Goal: Task Accomplishment & Management: Manage account settings

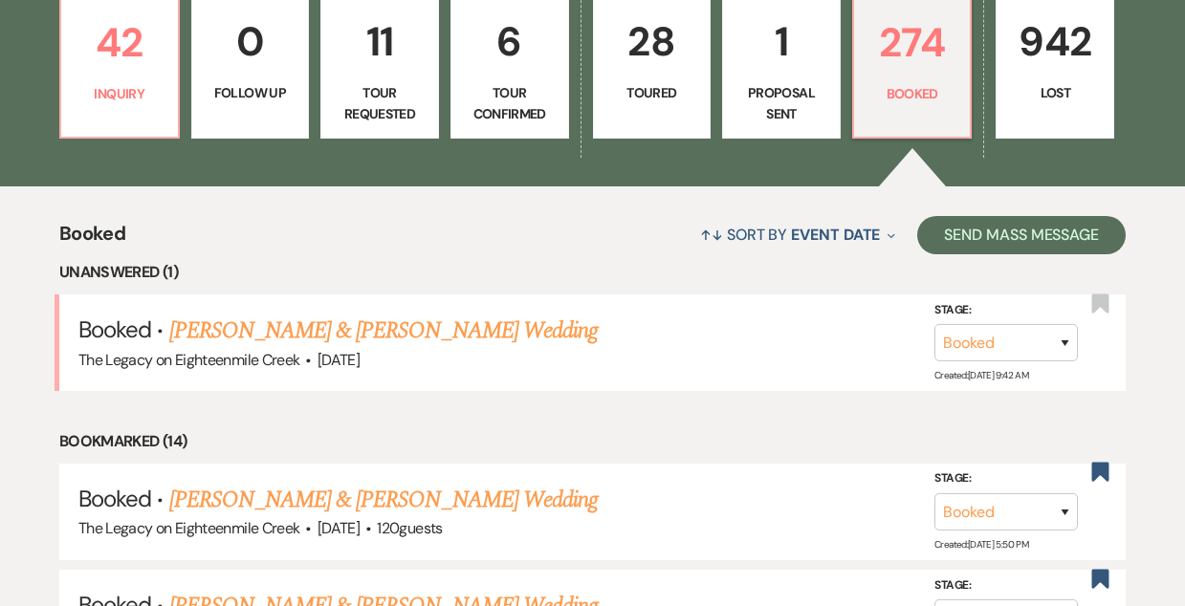
scroll to position [542, 0]
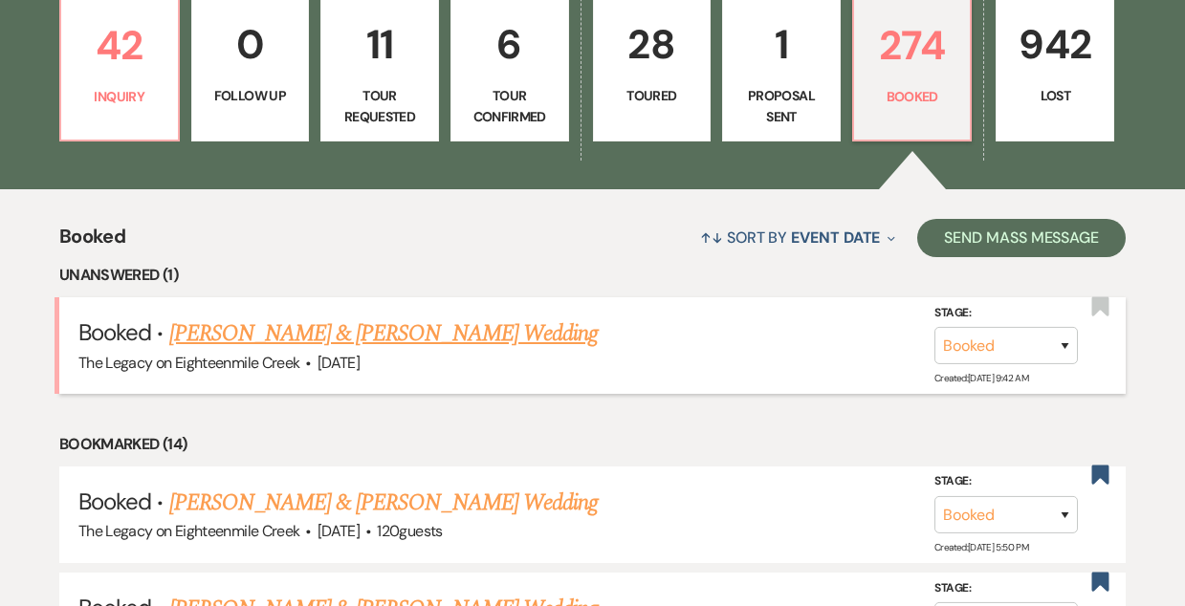
click at [317, 339] on link "[PERSON_NAME] & [PERSON_NAME] Wedding" at bounding box center [383, 334] width 428 height 34
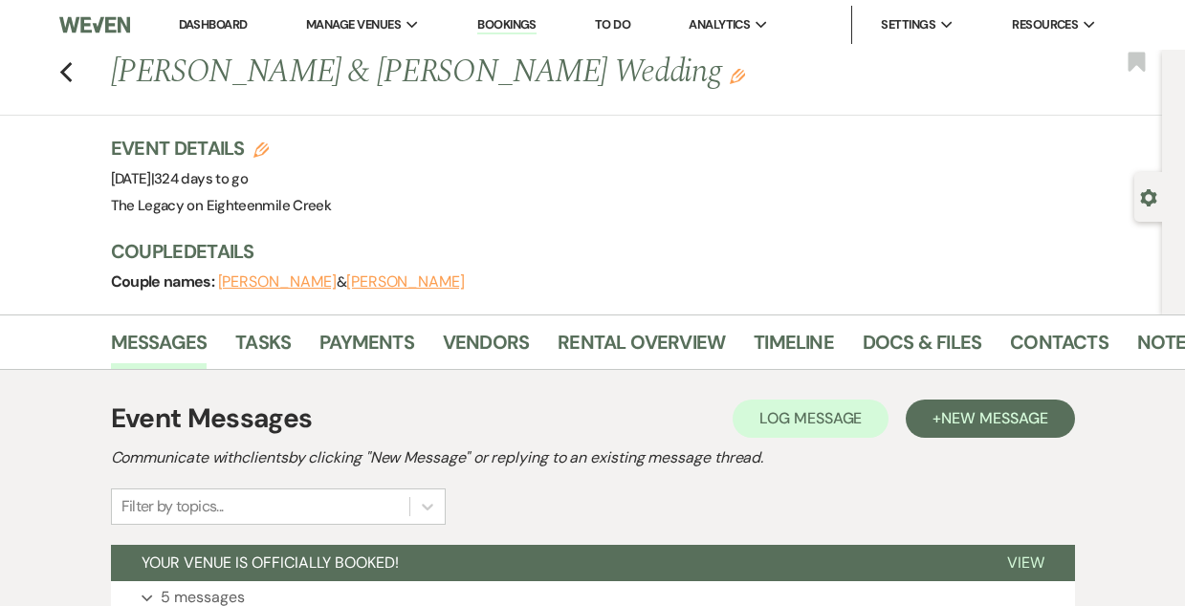
click at [196, 28] on link "Dashboard" at bounding box center [213, 24] width 69 height 16
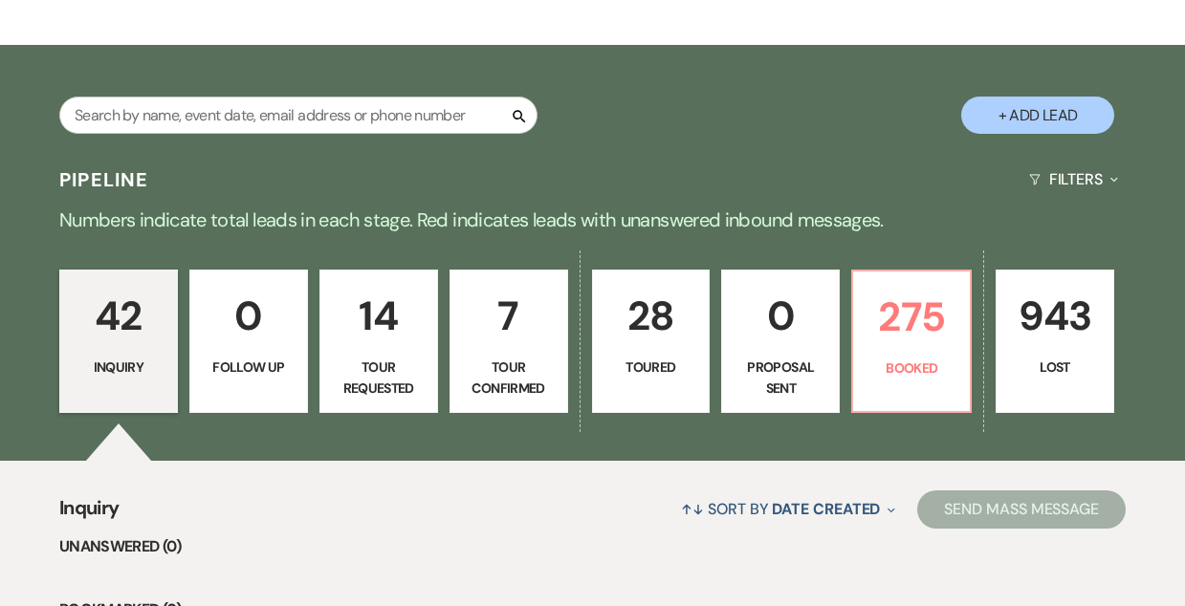
scroll to position [270, 0]
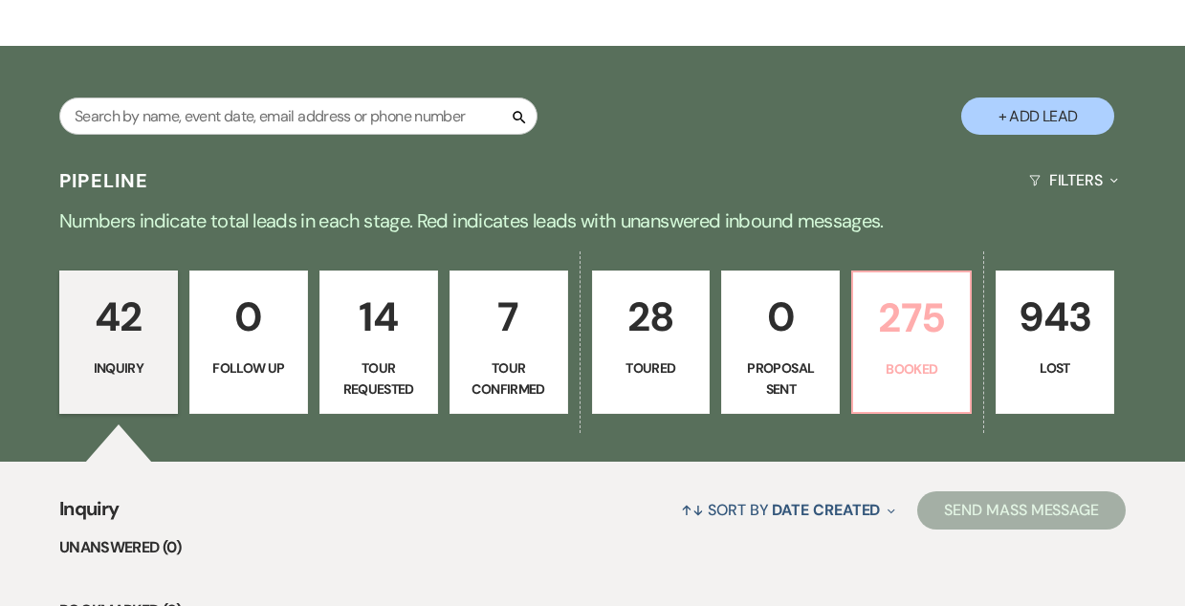
click at [909, 353] on link "275 Booked" at bounding box center [911, 342] width 120 height 143
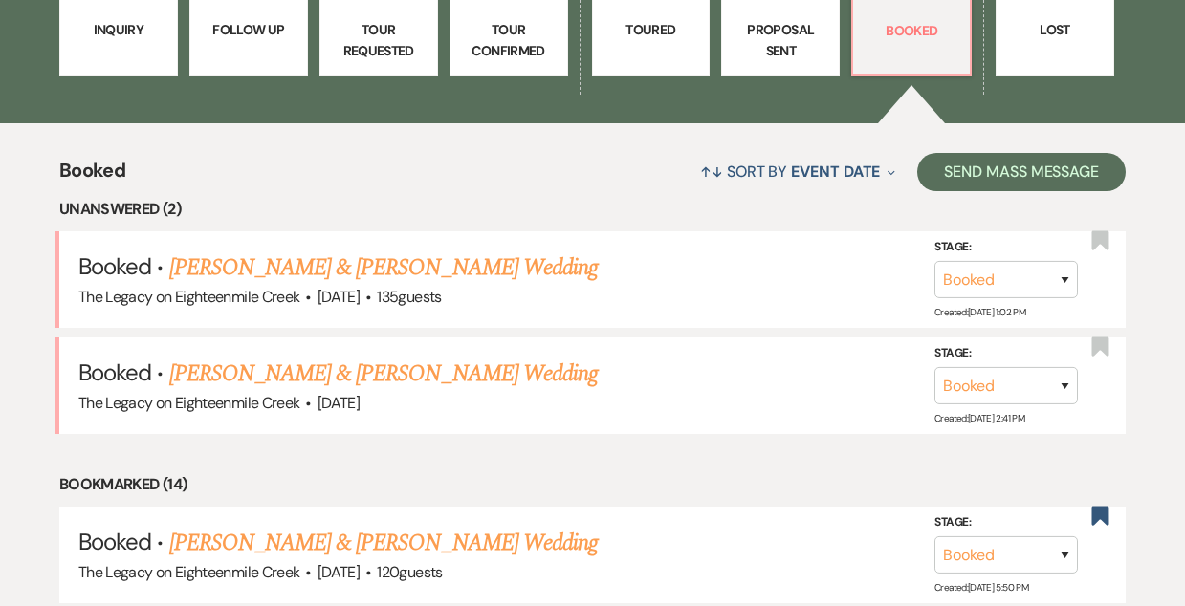
scroll to position [605, 0]
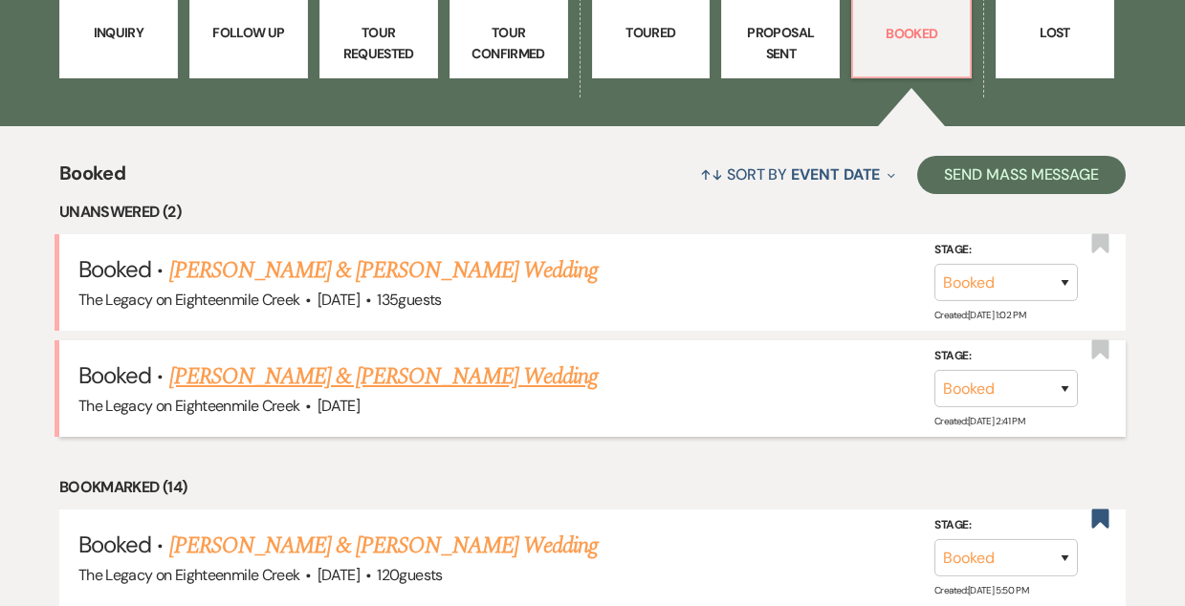
click at [363, 382] on link "[PERSON_NAME] & [PERSON_NAME] Wedding" at bounding box center [383, 377] width 428 height 34
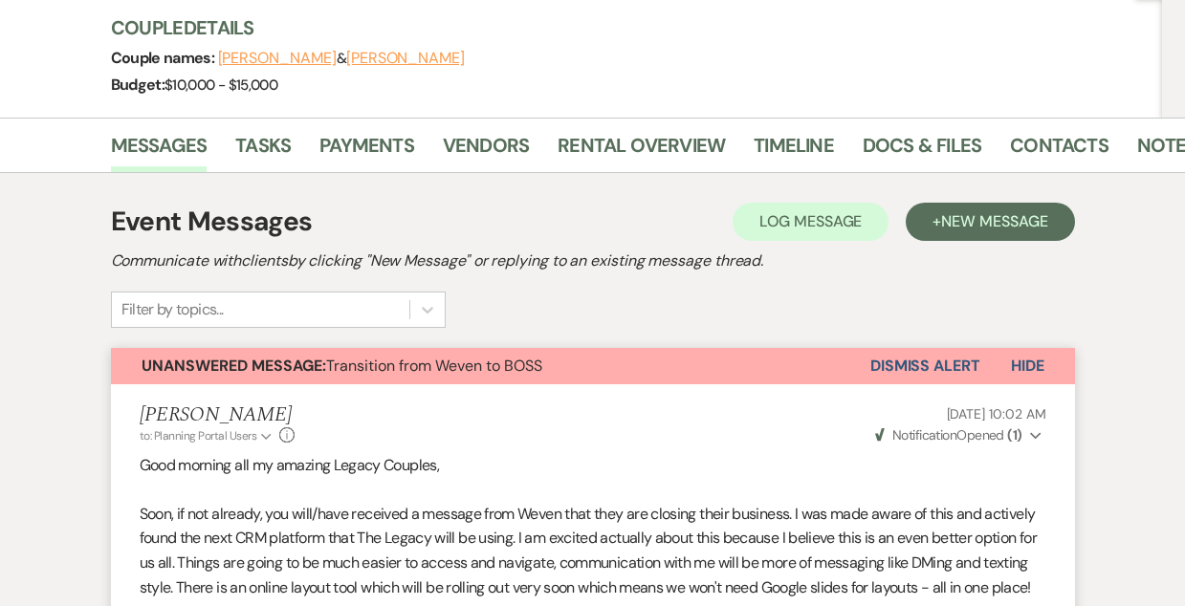
scroll to position [248, 0]
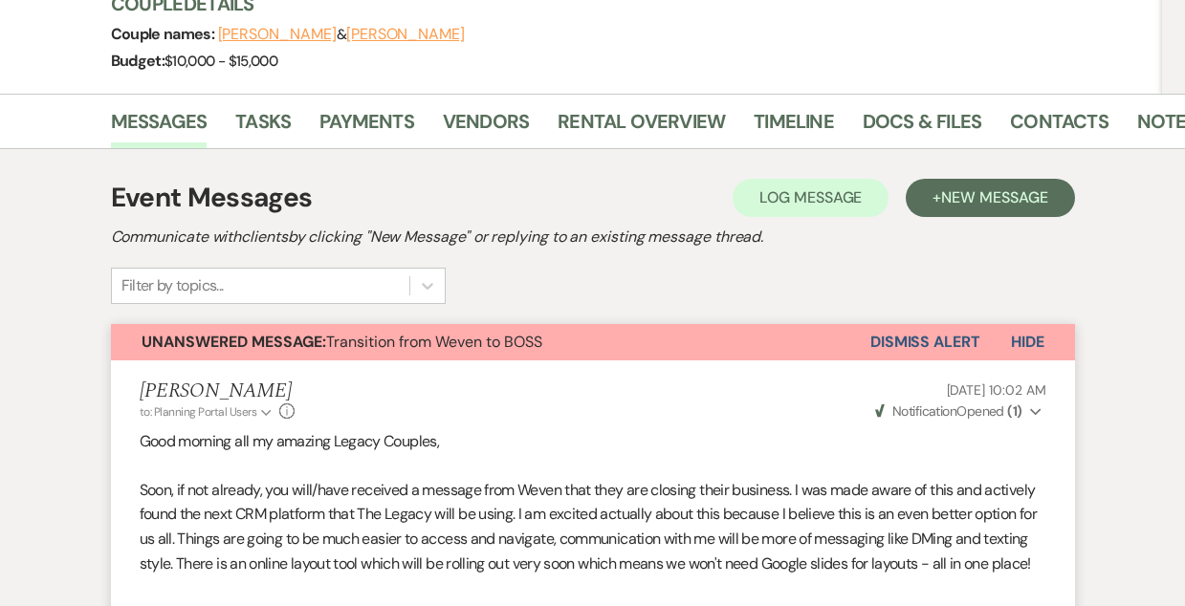
click at [879, 336] on button "Dismiss Alert" at bounding box center [925, 342] width 110 height 36
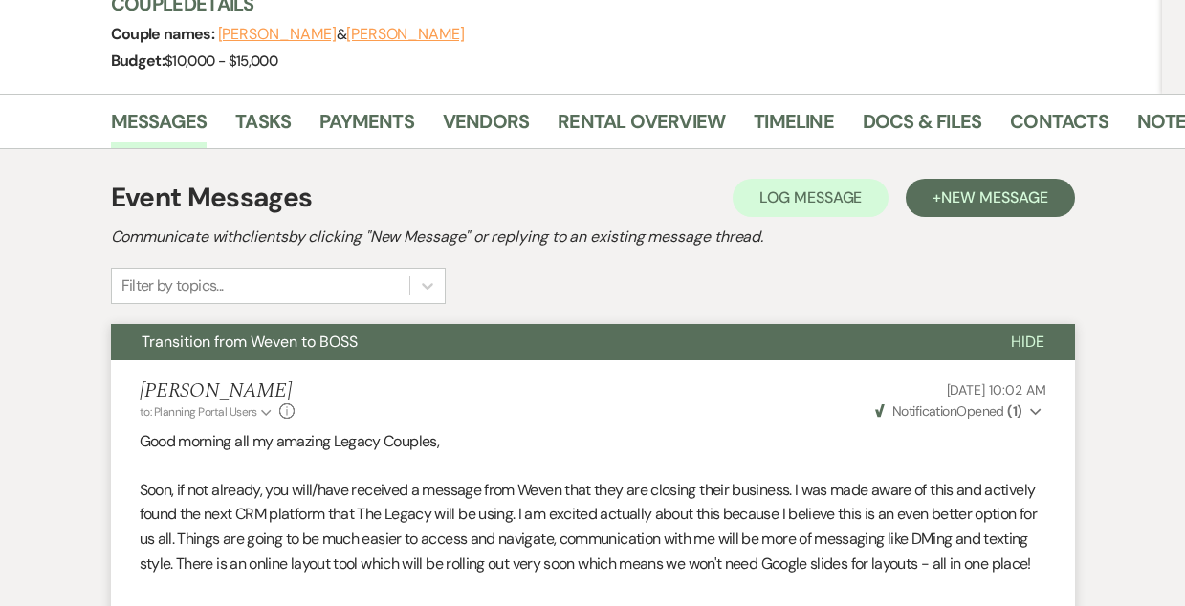
scroll to position [0, 0]
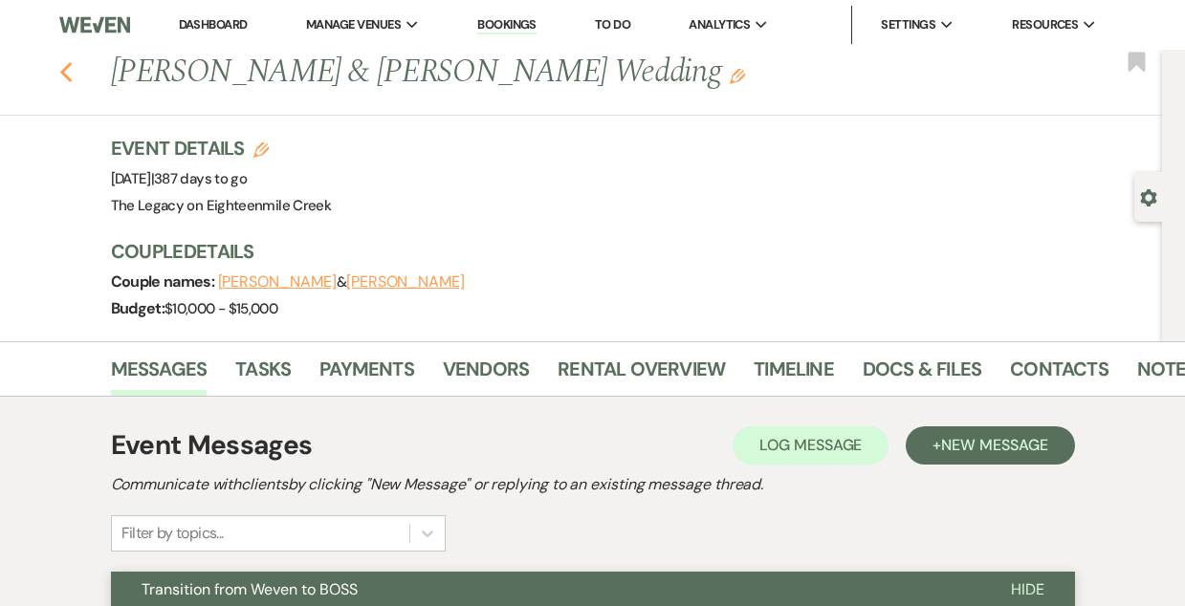
click at [65, 72] on icon "Previous" at bounding box center [66, 72] width 14 height 23
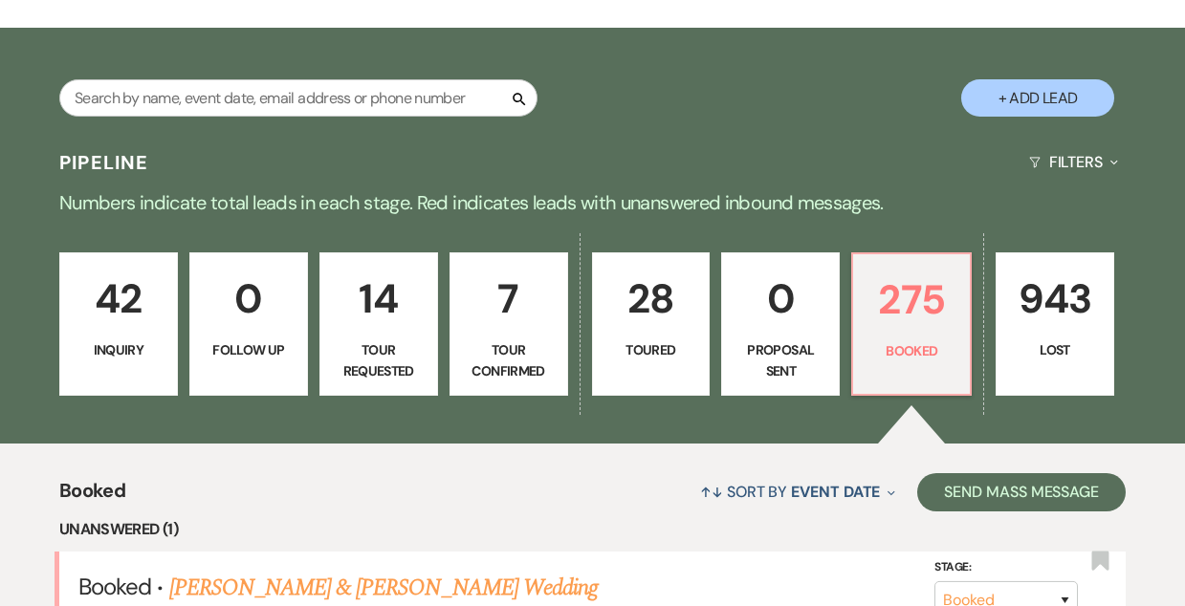
scroll to position [282, 0]
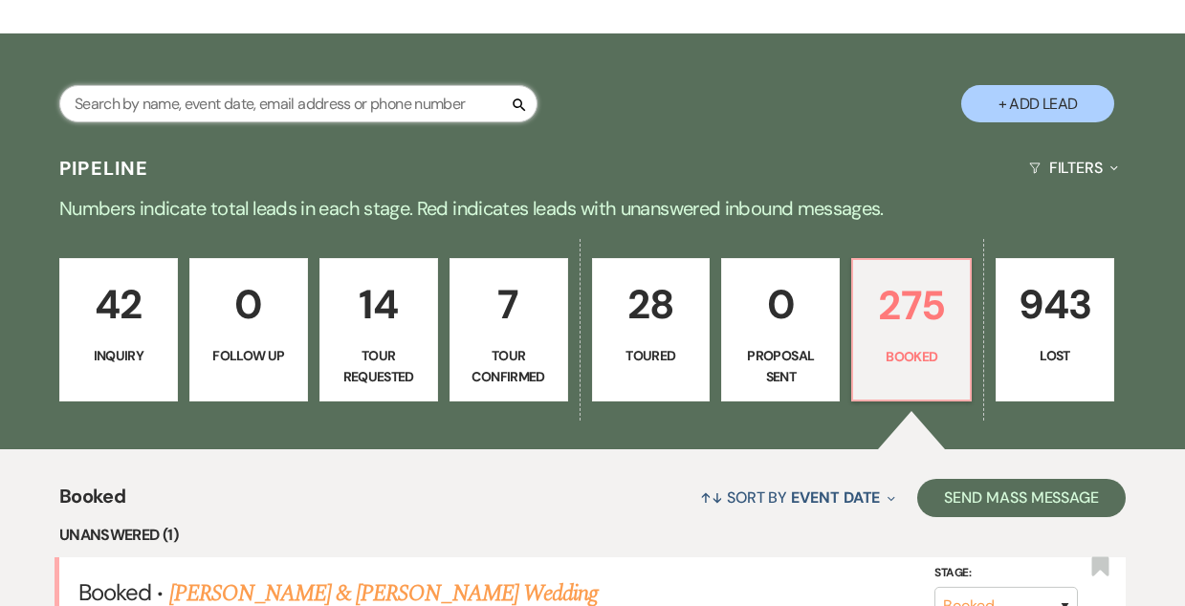
click at [175, 106] on input "text" at bounding box center [298, 103] width 478 height 37
type input "[PERSON_NAME]"
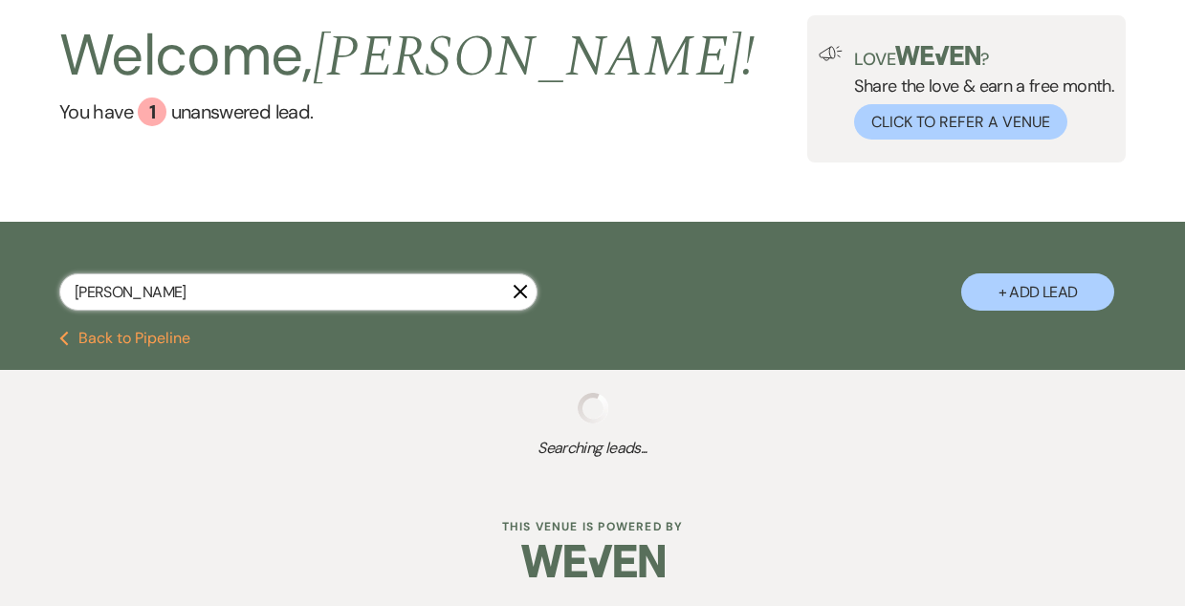
select select "2"
select select "8"
select select "10"
select select "8"
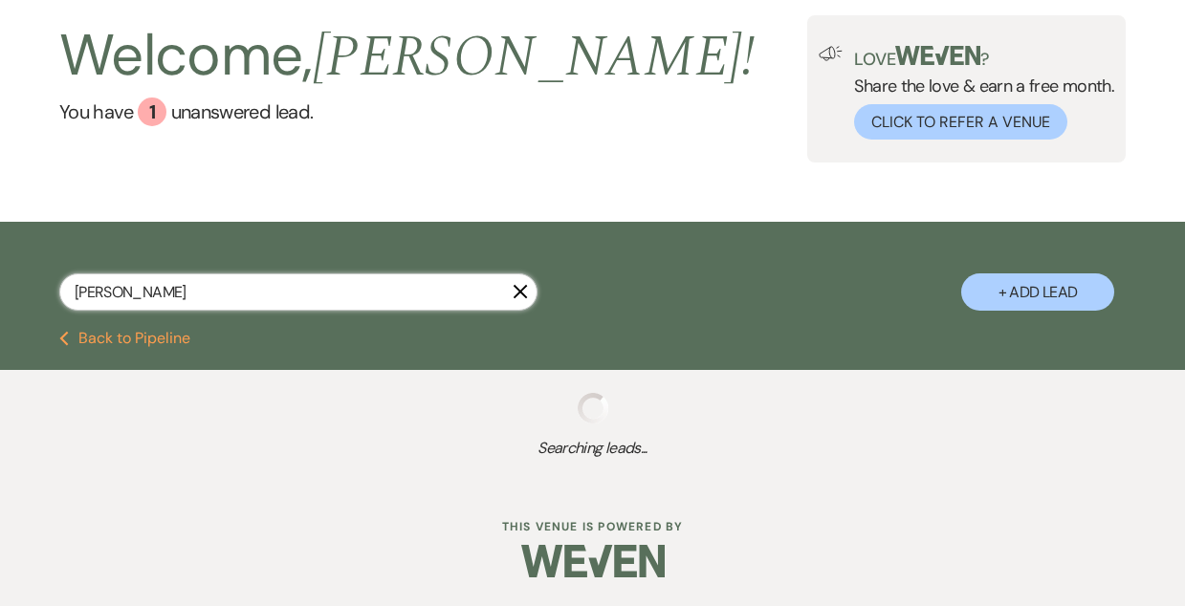
select select "7"
select select "8"
select select "10"
select select "8"
select select "5"
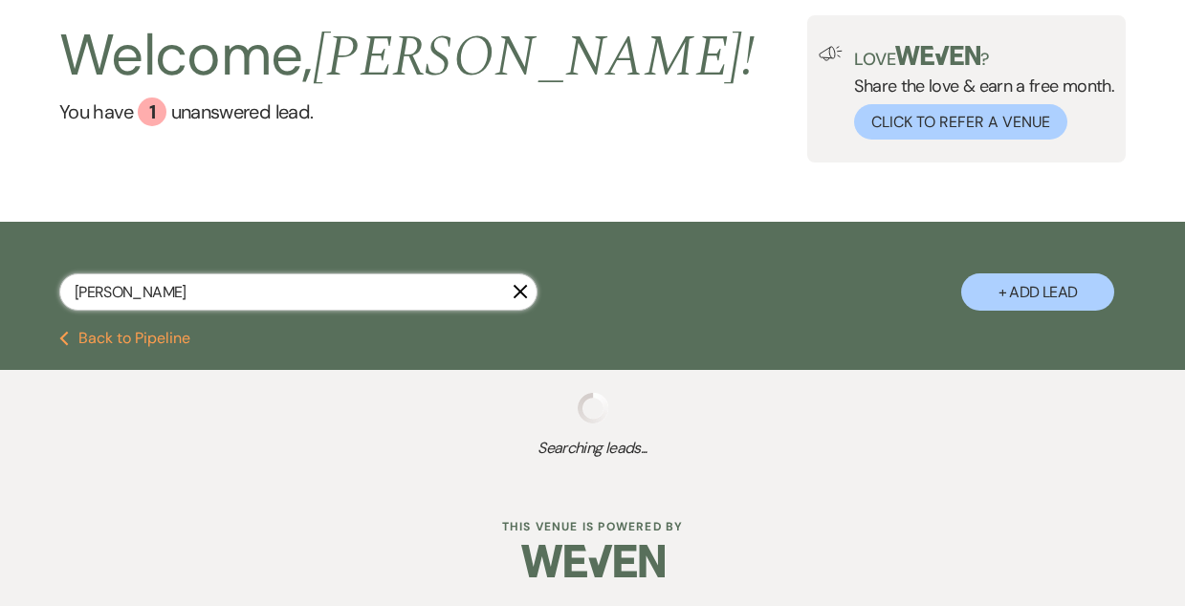
select select "8"
select select "5"
select select "8"
select select "6"
select select "8"
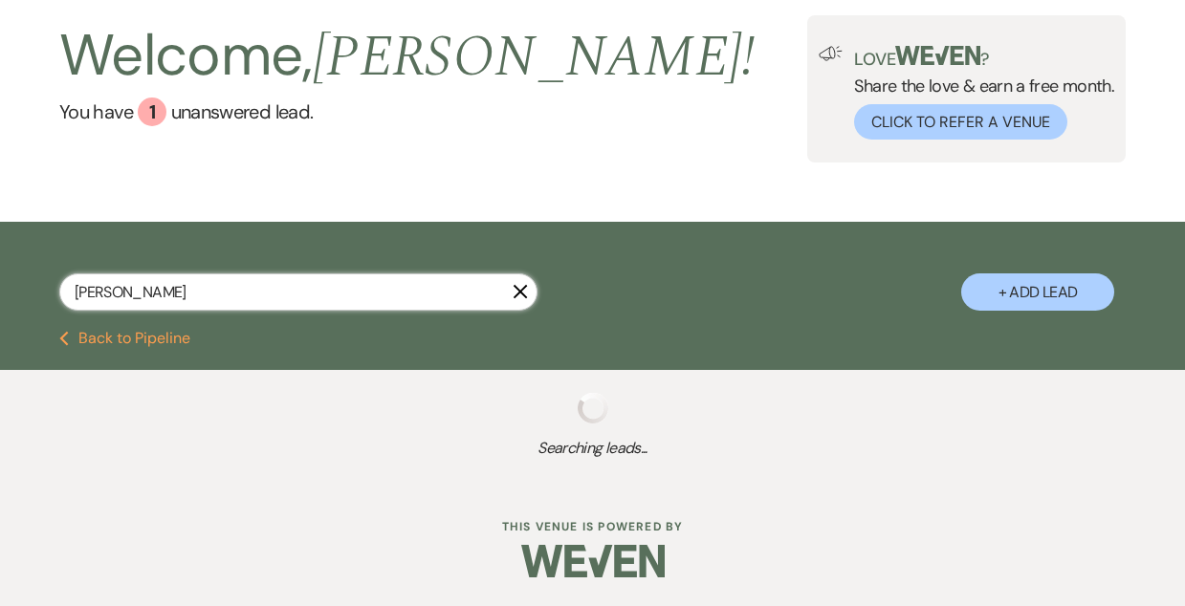
select select "4"
select select "8"
select select "7"
select select "8"
select select "6"
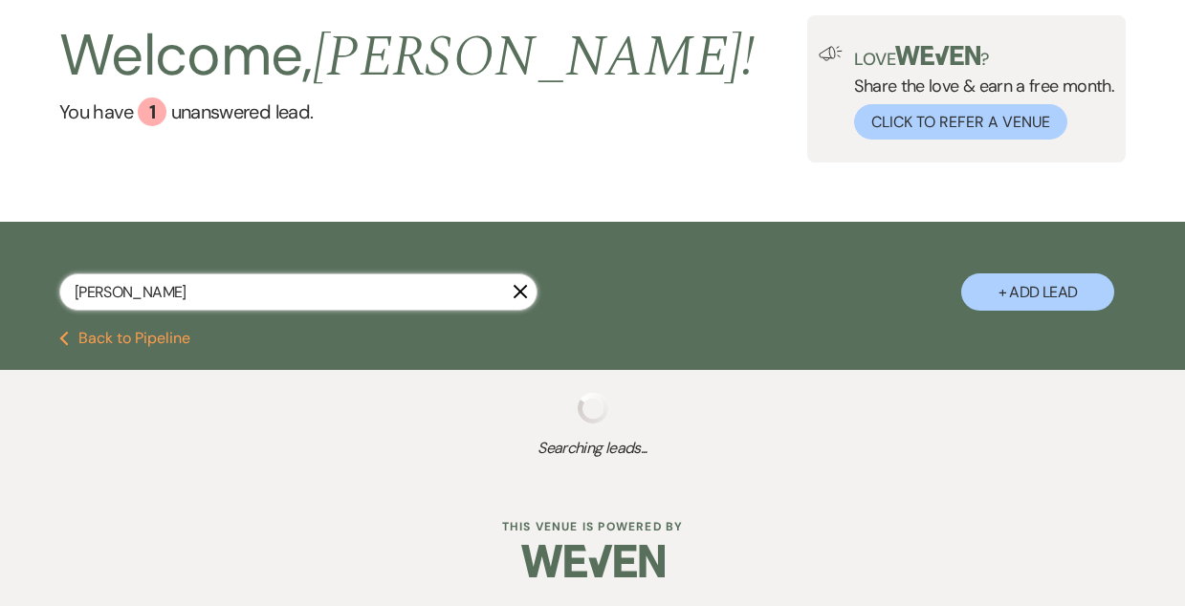
select select "8"
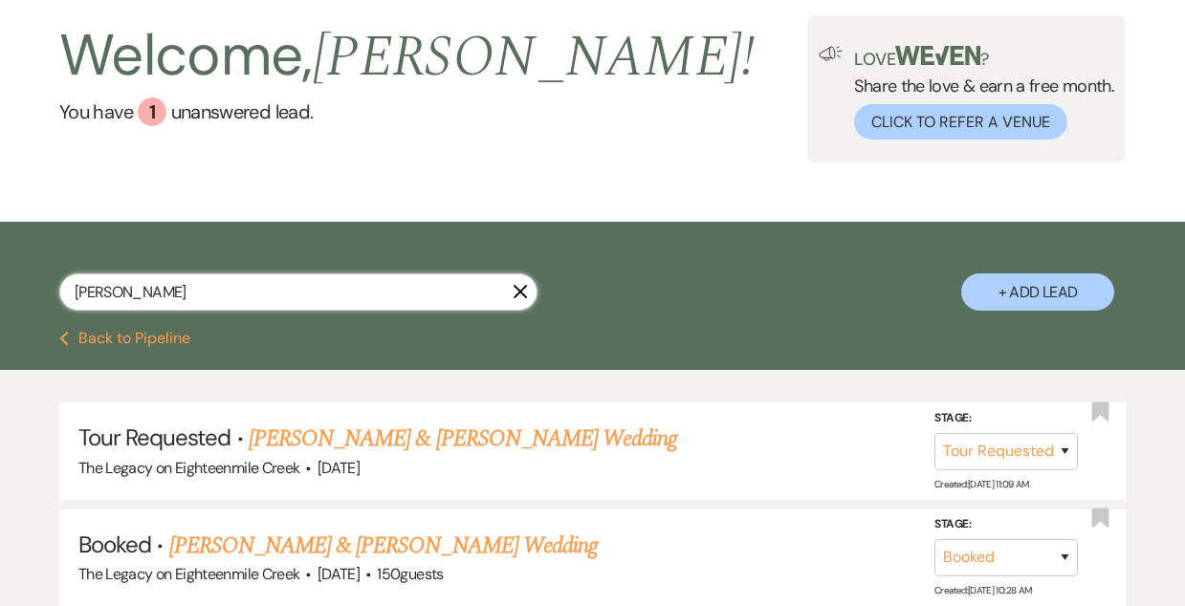
scroll to position [282, 0]
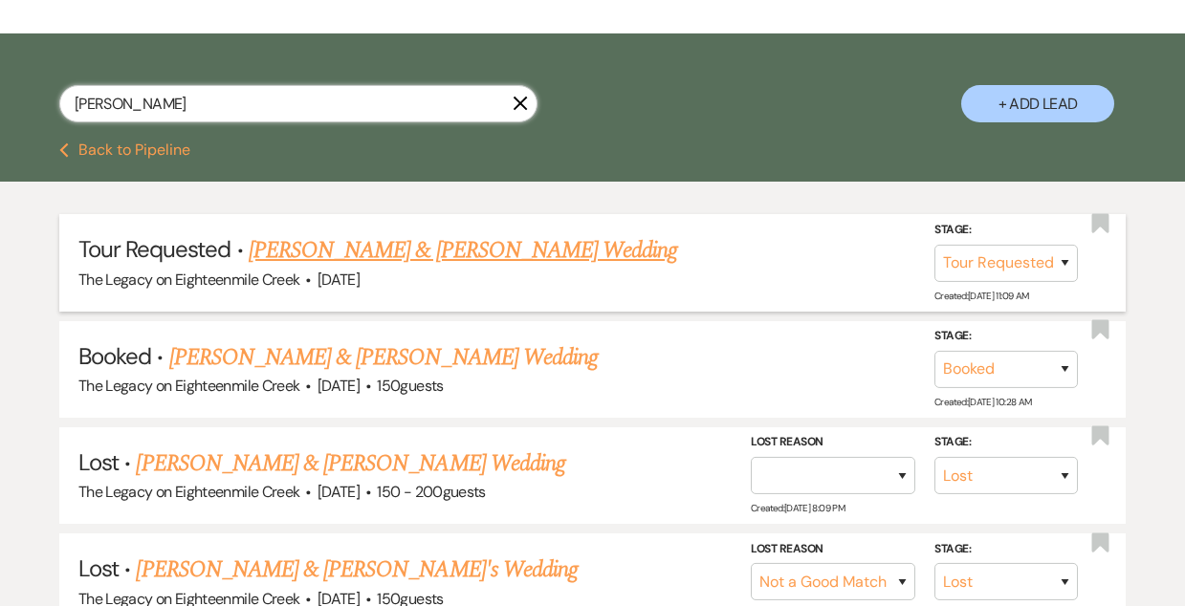
type input "[PERSON_NAME]"
click at [369, 251] on link "[PERSON_NAME] & [PERSON_NAME] Wedding" at bounding box center [463, 250] width 428 height 34
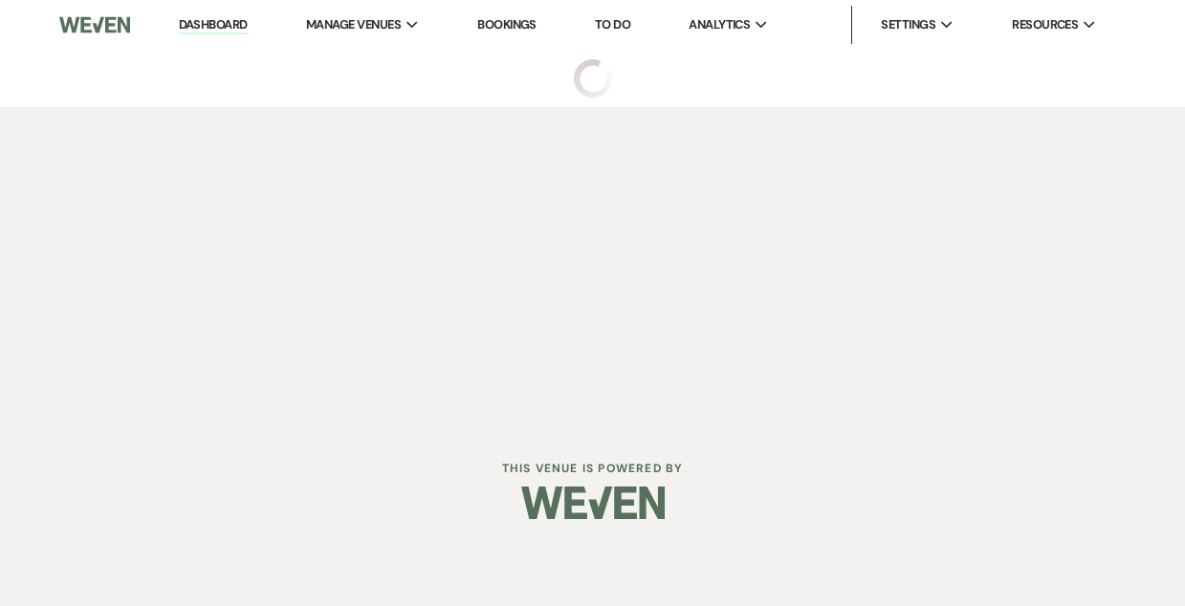
select select "2"
select select "5"
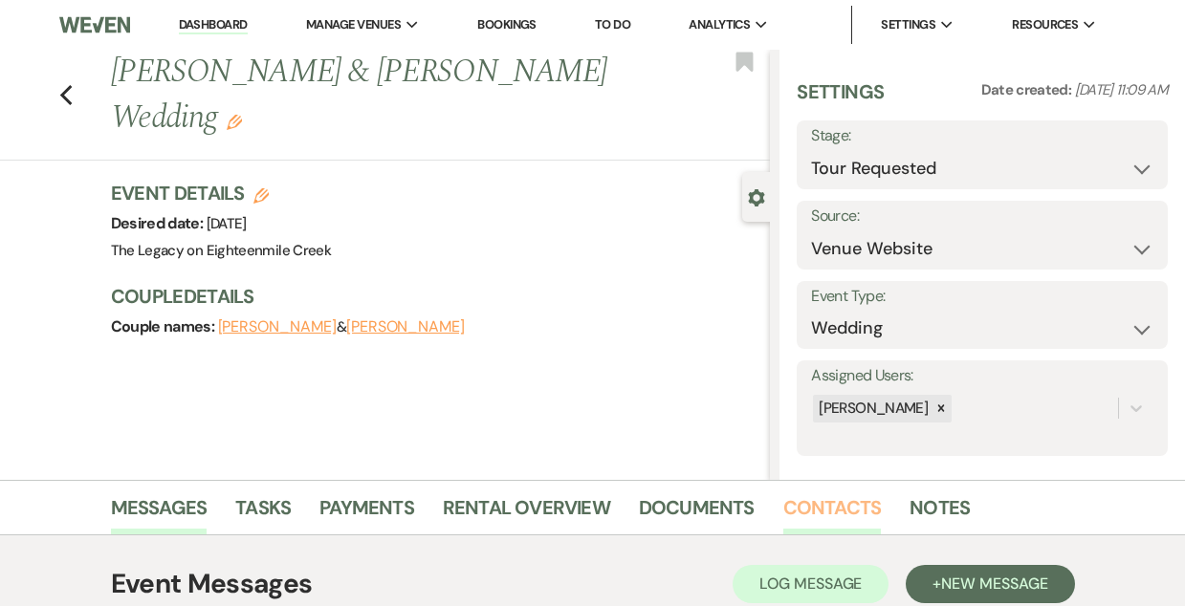
click at [832, 497] on link "Contacts" at bounding box center [832, 513] width 98 height 42
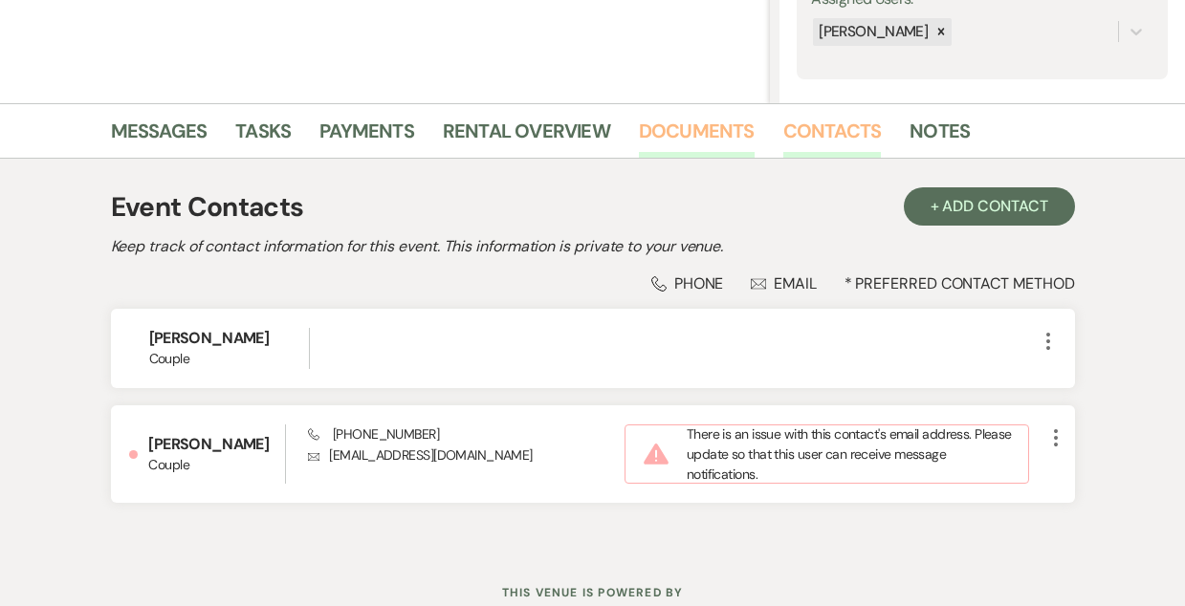
scroll to position [370, 0]
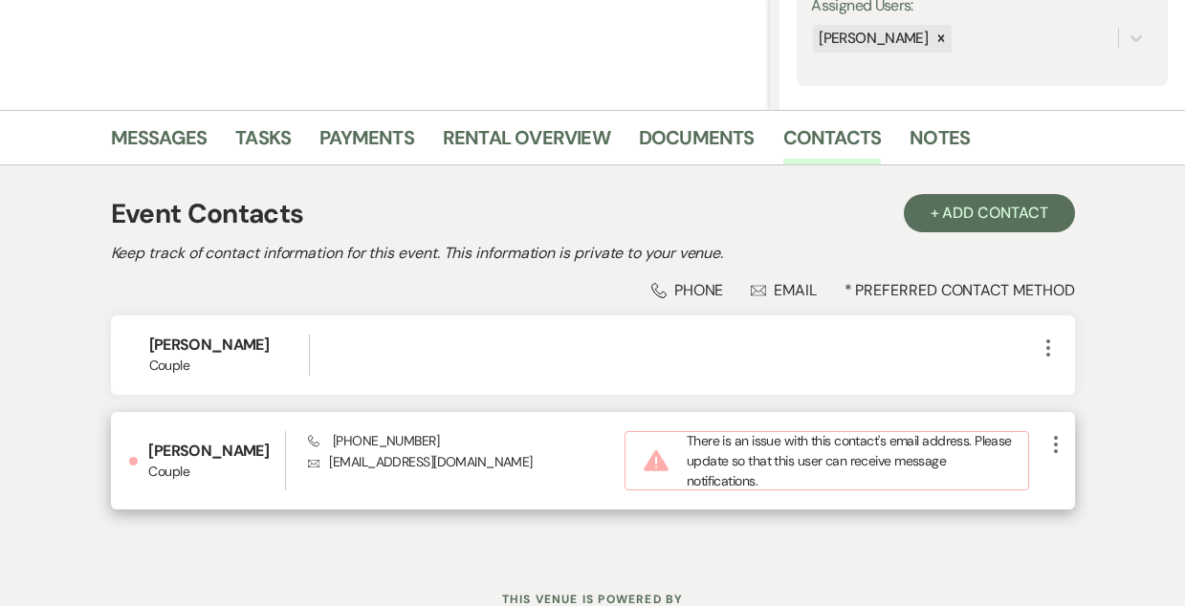
click at [1053, 448] on icon "More" at bounding box center [1055, 444] width 23 height 23
click at [1071, 485] on use "button" at bounding box center [1074, 482] width 14 height 14
select select "1"
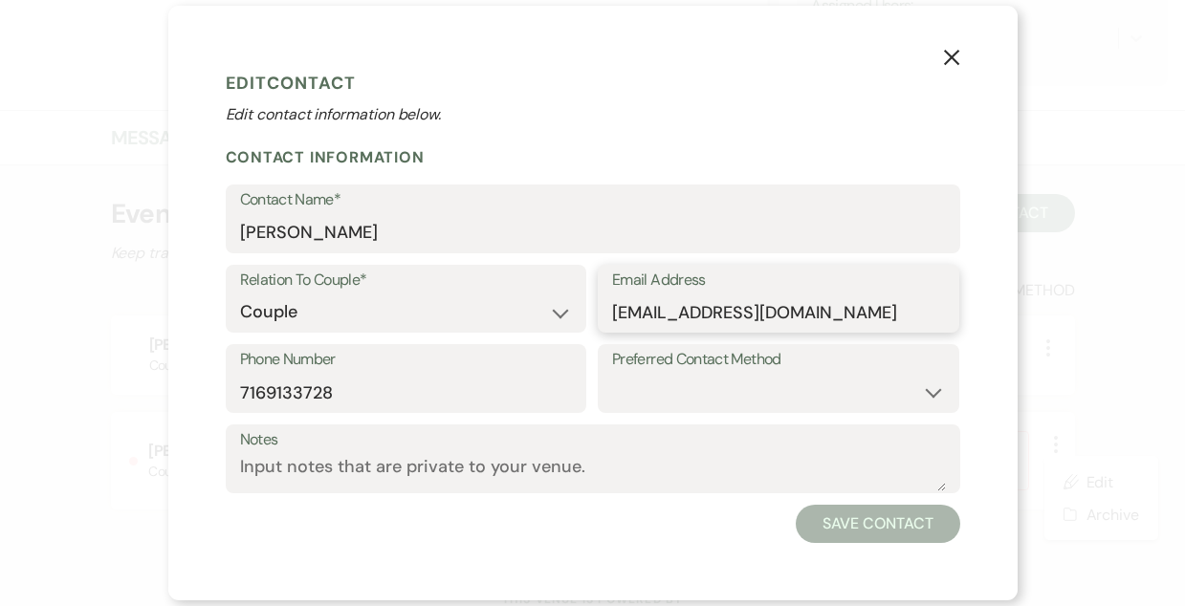
click at [724, 314] on input "[EMAIL_ADDRESS][DOMAIN_NAME]" at bounding box center [778, 312] width 333 height 37
type input "[EMAIL_ADDRESS][DOMAIN_NAME]"
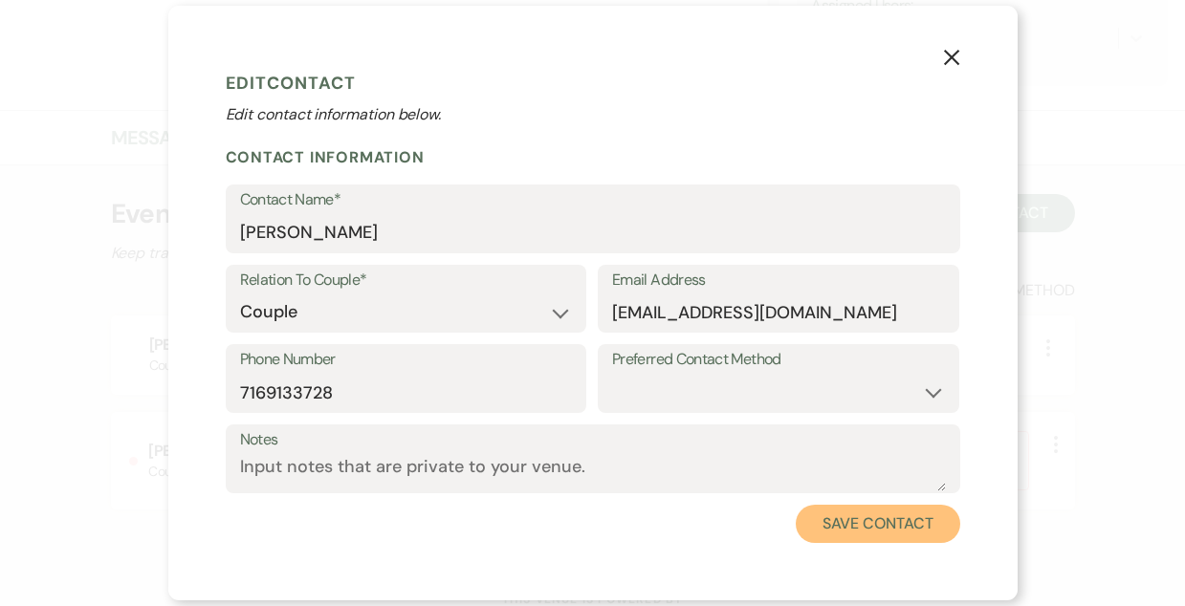
click at [842, 533] on button "Save Contact" at bounding box center [878, 524] width 164 height 38
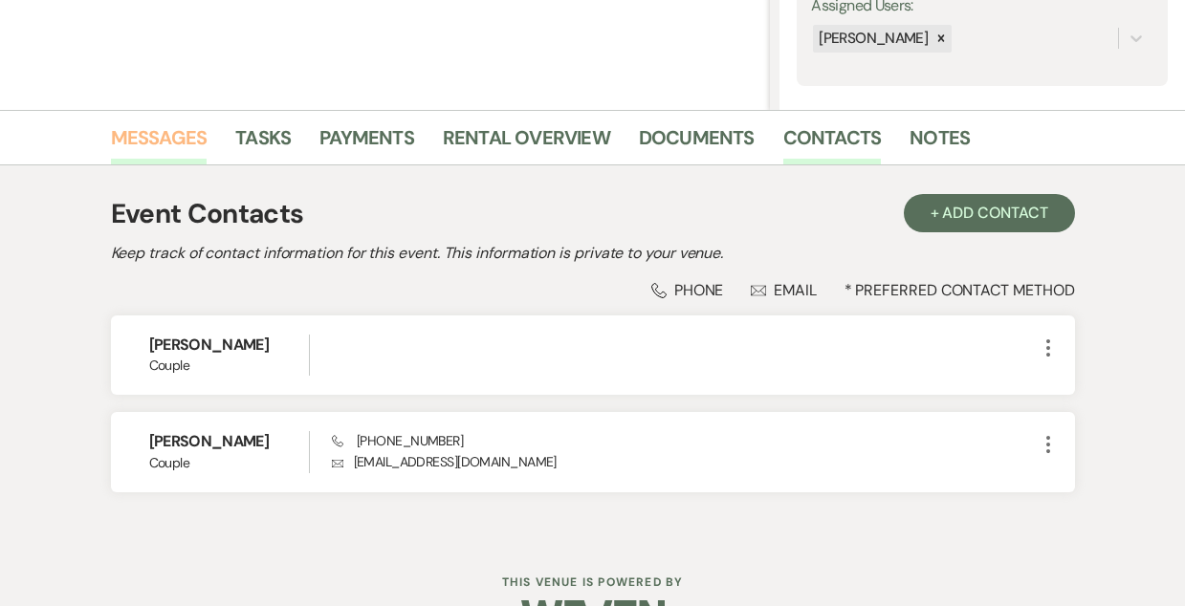
click at [150, 137] on link "Messages" at bounding box center [159, 143] width 97 height 42
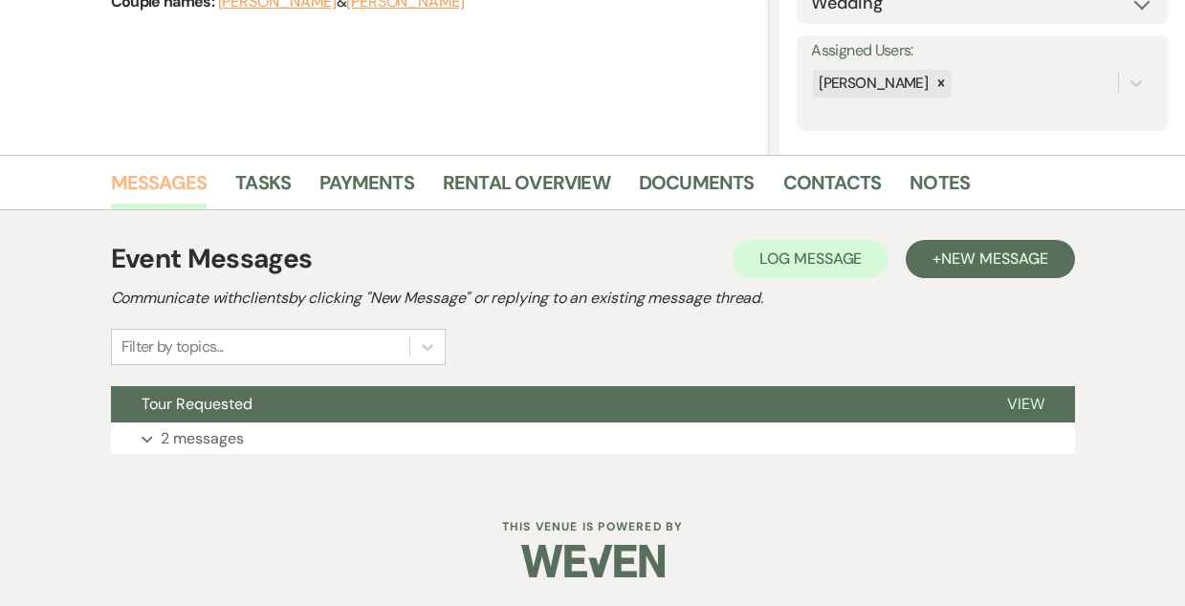
scroll to position [325, 0]
click at [480, 403] on button "Tour Requested" at bounding box center [543, 404] width 865 height 36
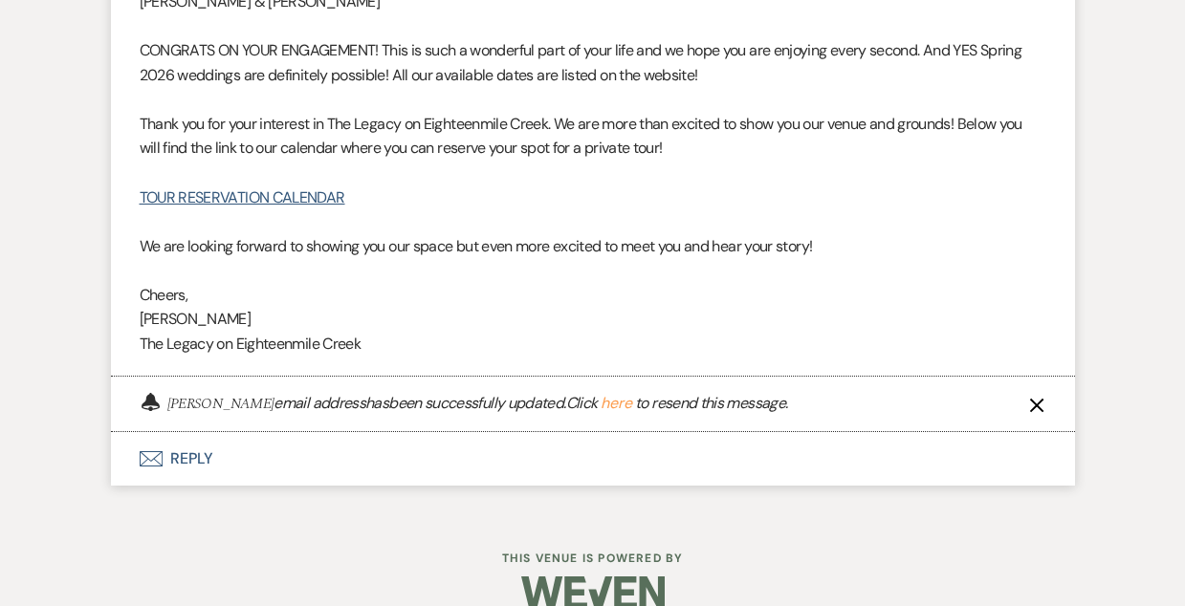
scroll to position [1223, 0]
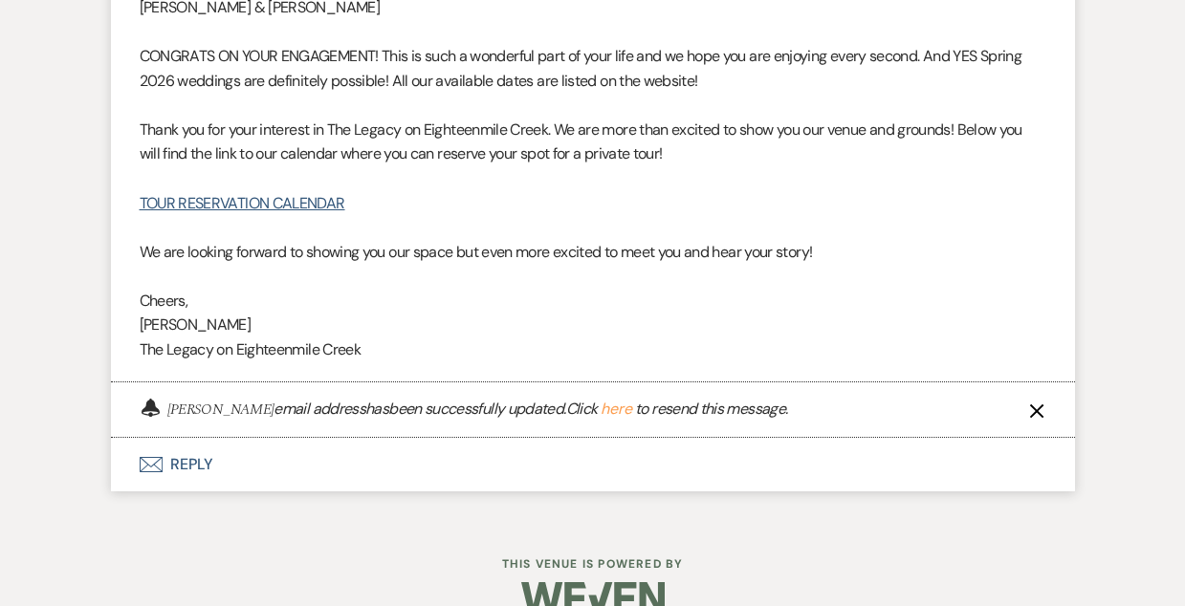
click at [631, 411] on button "here" at bounding box center [617, 409] width 32 height 15
click at [623, 407] on button "here" at bounding box center [617, 409] width 32 height 15
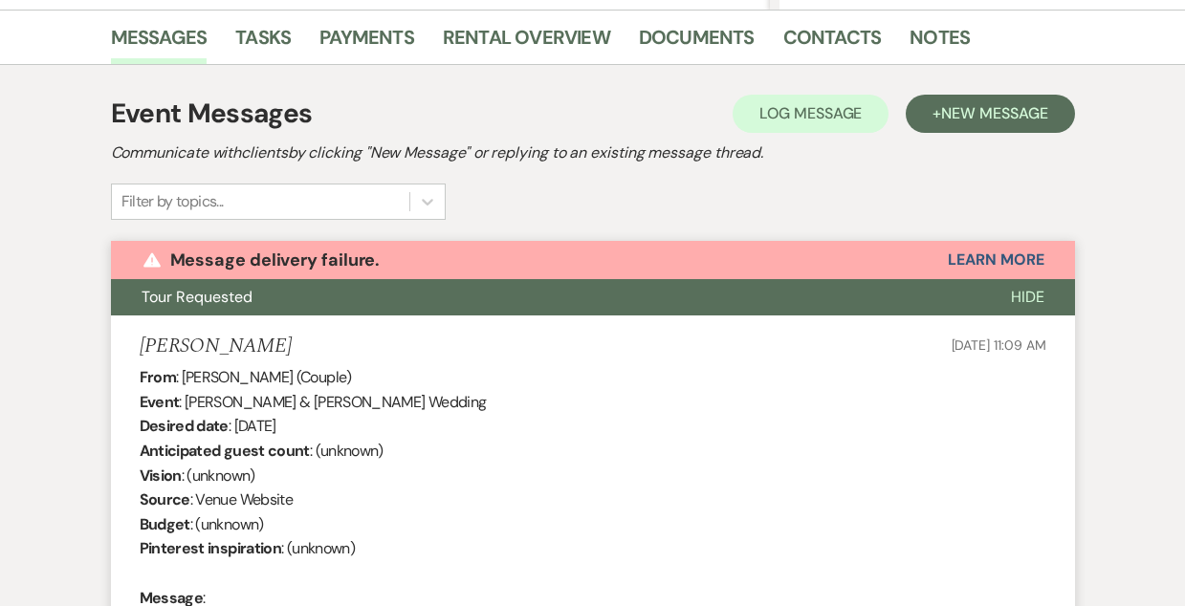
scroll to position [470, 0]
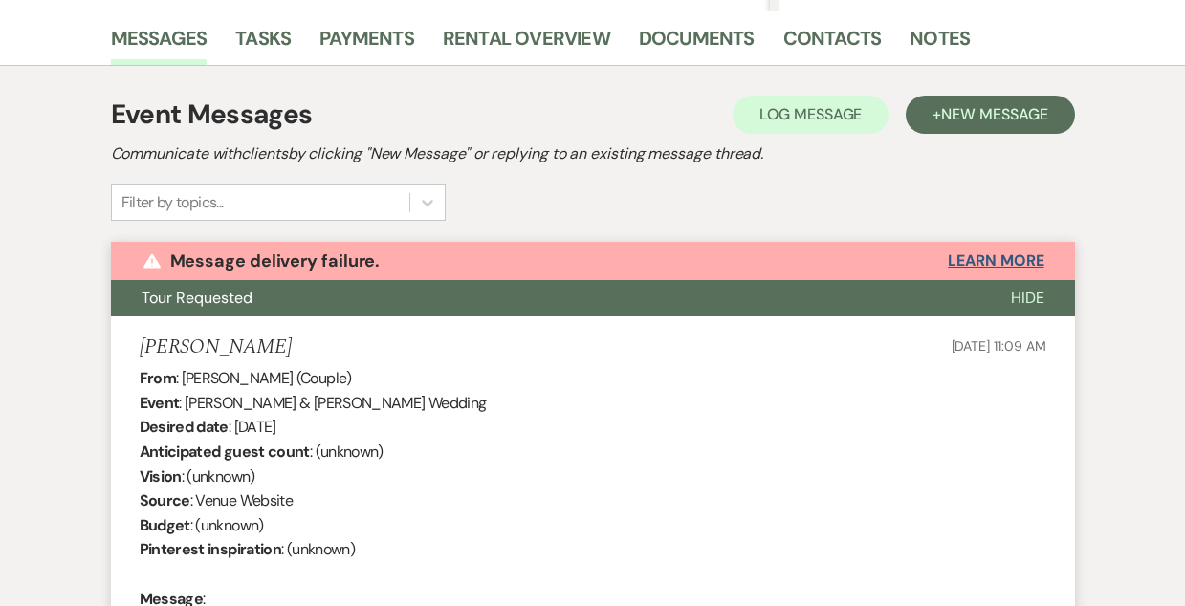
click at [1000, 255] on button "Learn More" at bounding box center [996, 260] width 96 height 15
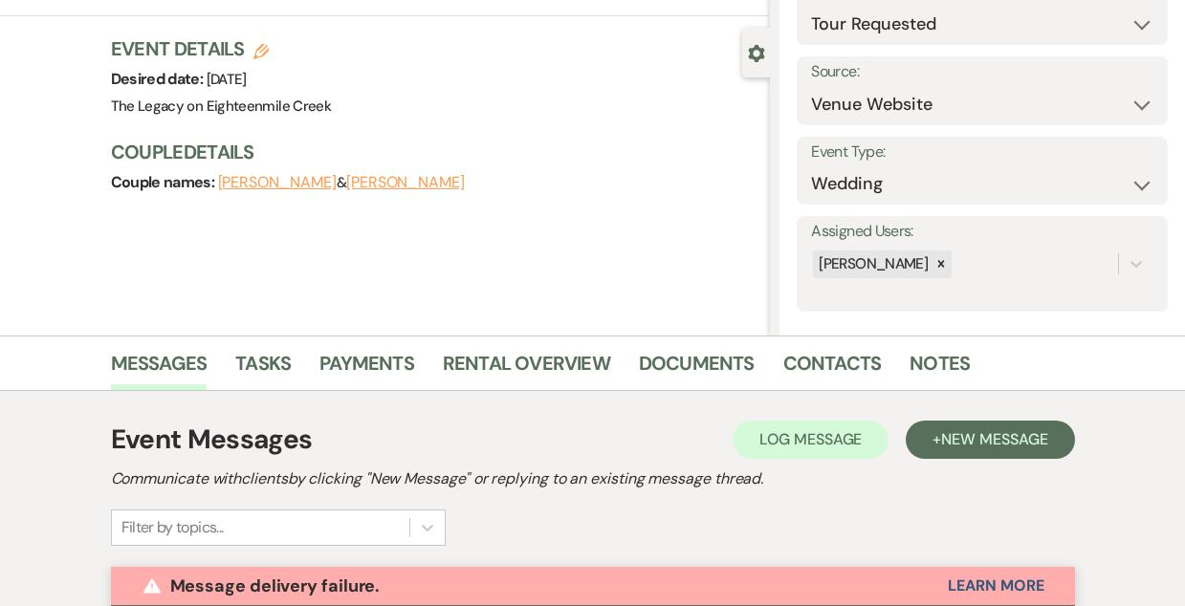
scroll to position [0, 0]
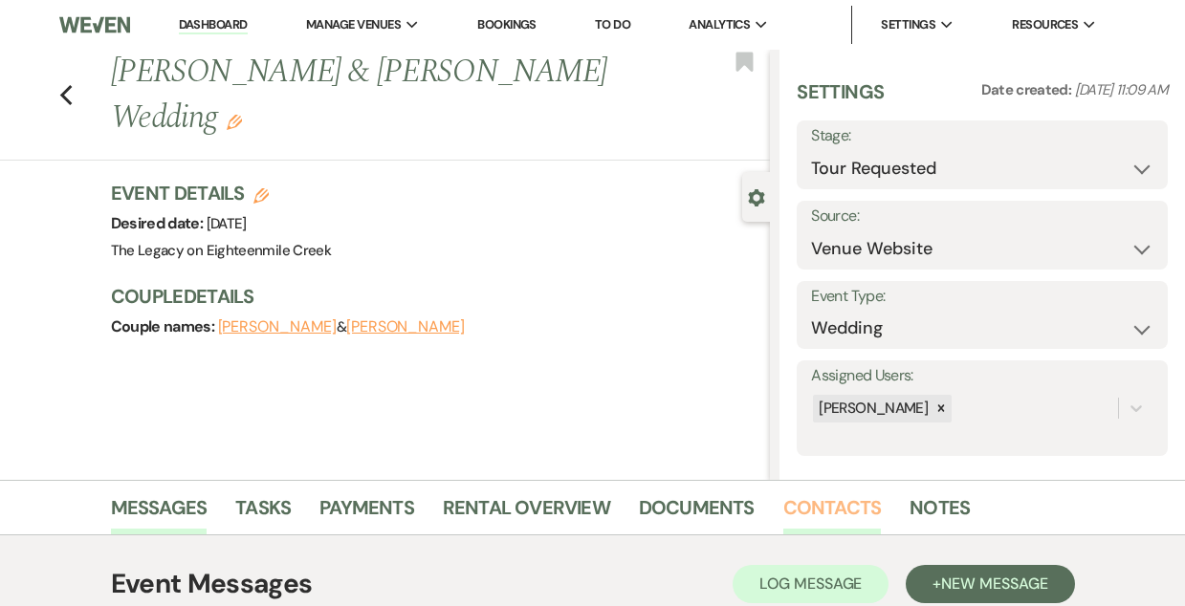
click at [814, 511] on link "Contacts" at bounding box center [832, 513] width 98 height 42
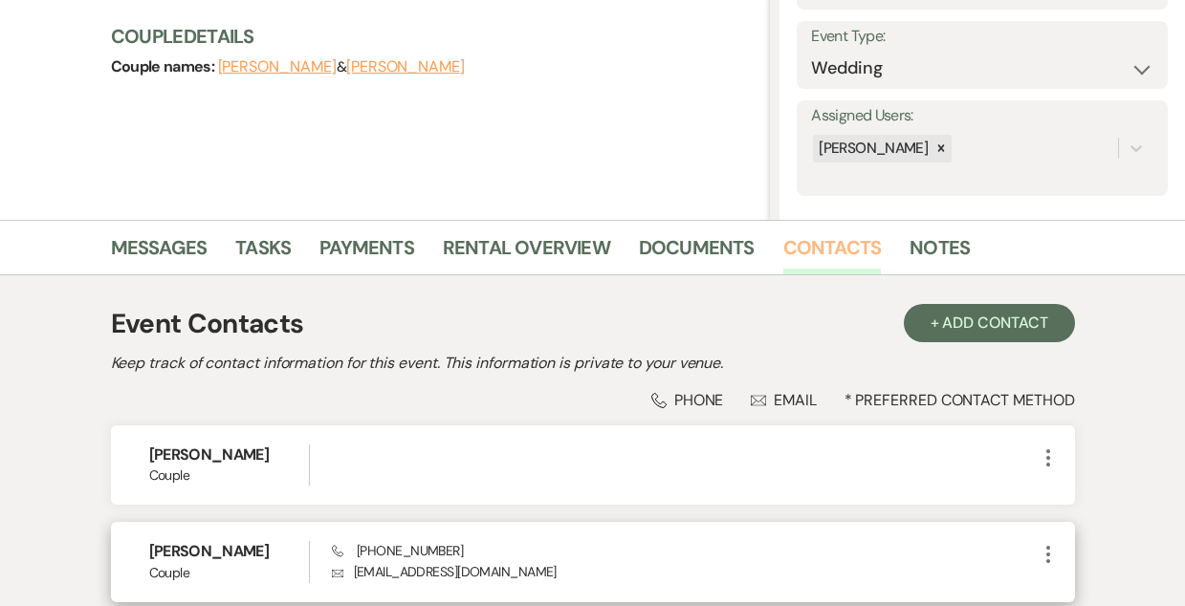
scroll to position [258, 0]
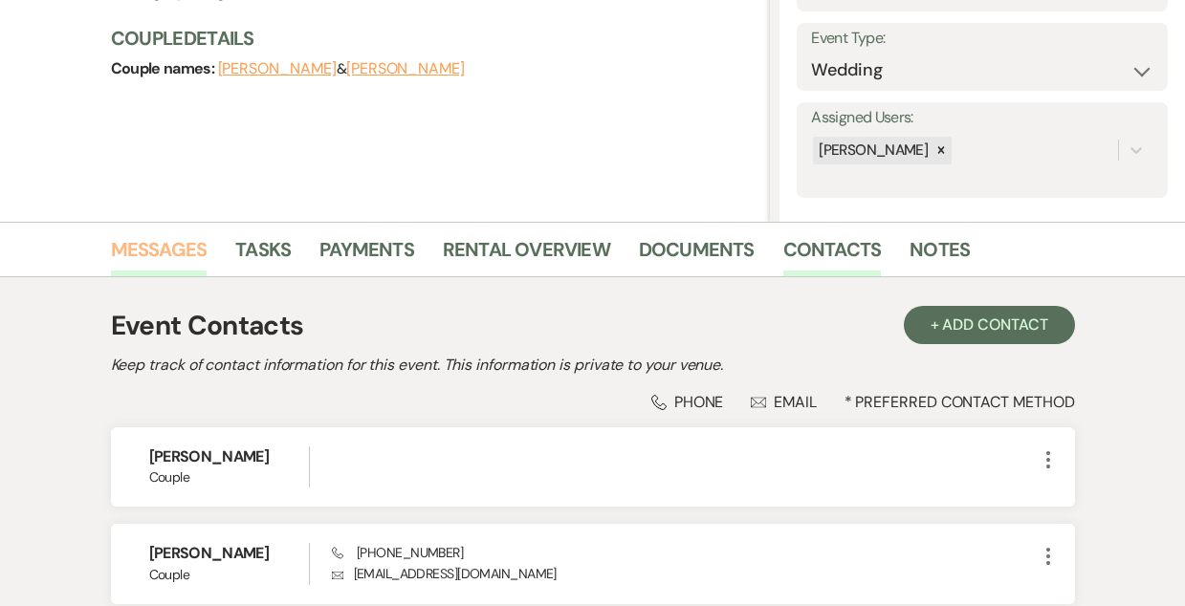
click at [163, 254] on link "Messages" at bounding box center [159, 255] width 97 height 42
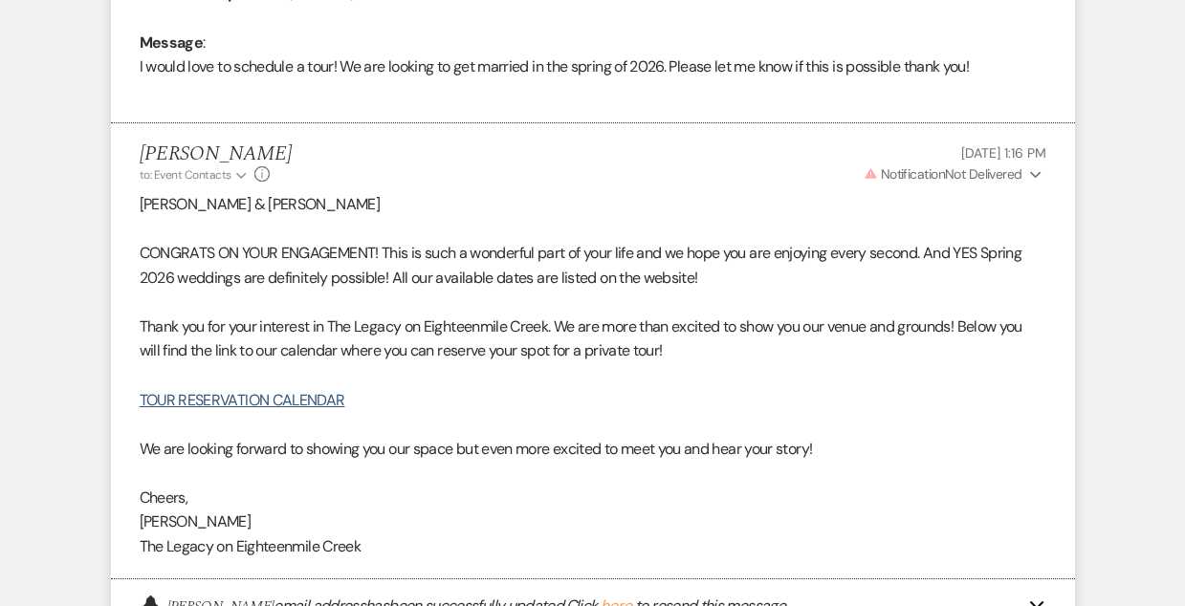
scroll to position [1112, 0]
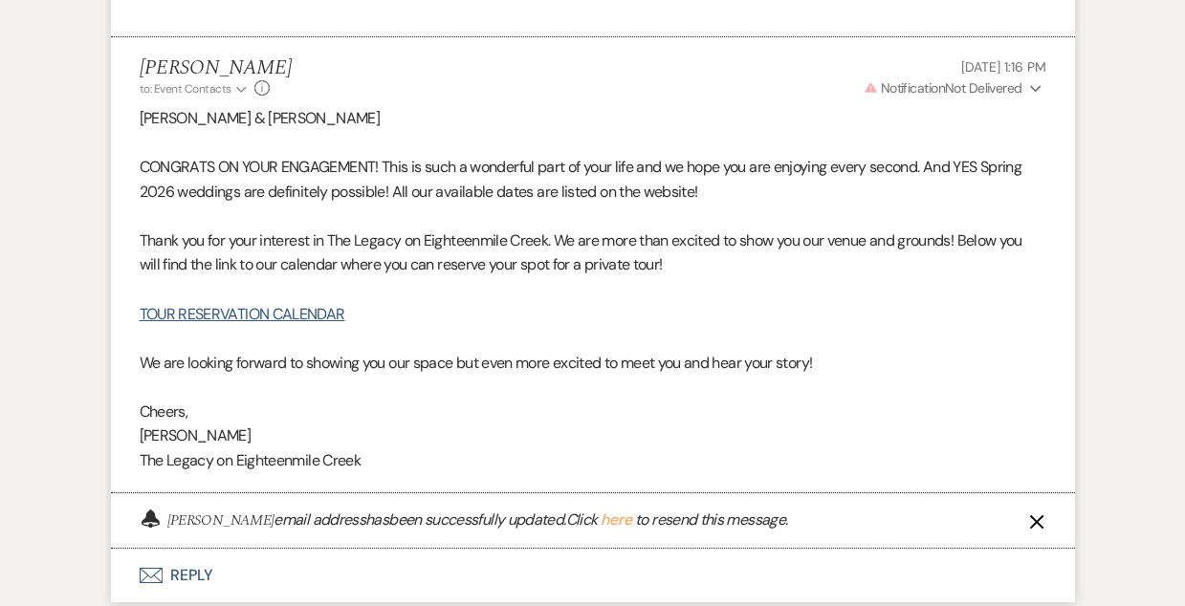
click at [630, 524] on button "here" at bounding box center [617, 520] width 32 height 15
click at [1046, 516] on div "Bell [PERSON_NAME] email address has been successfully updated. Click here to r…" at bounding box center [593, 520] width 964 height 55
click at [1038, 519] on use "button" at bounding box center [1036, 521] width 14 height 14
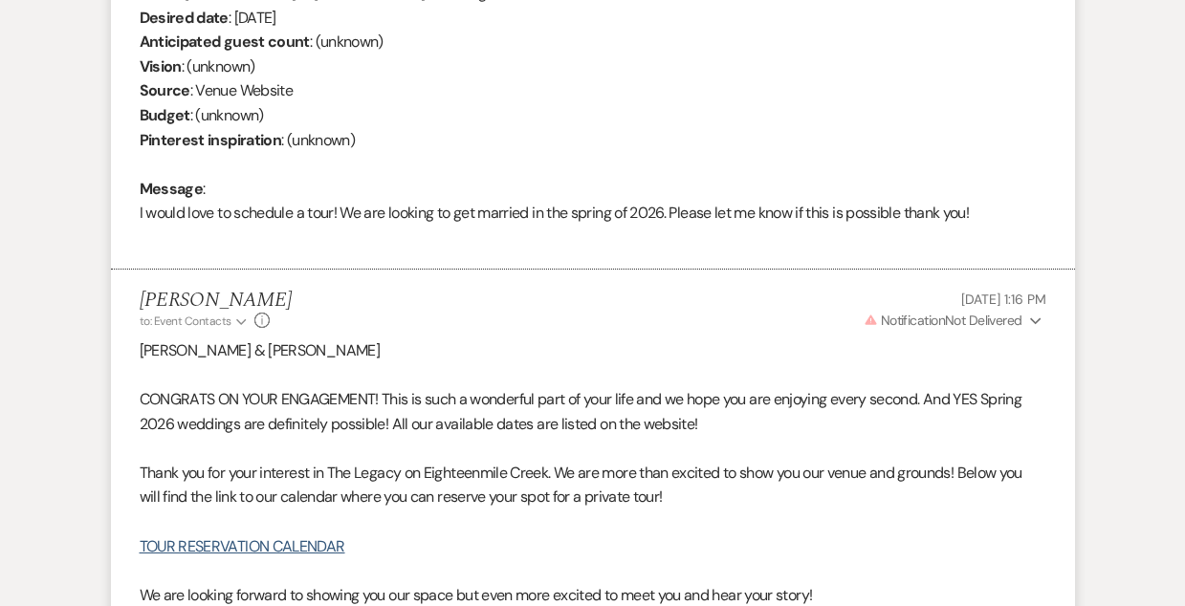
scroll to position [839, 0]
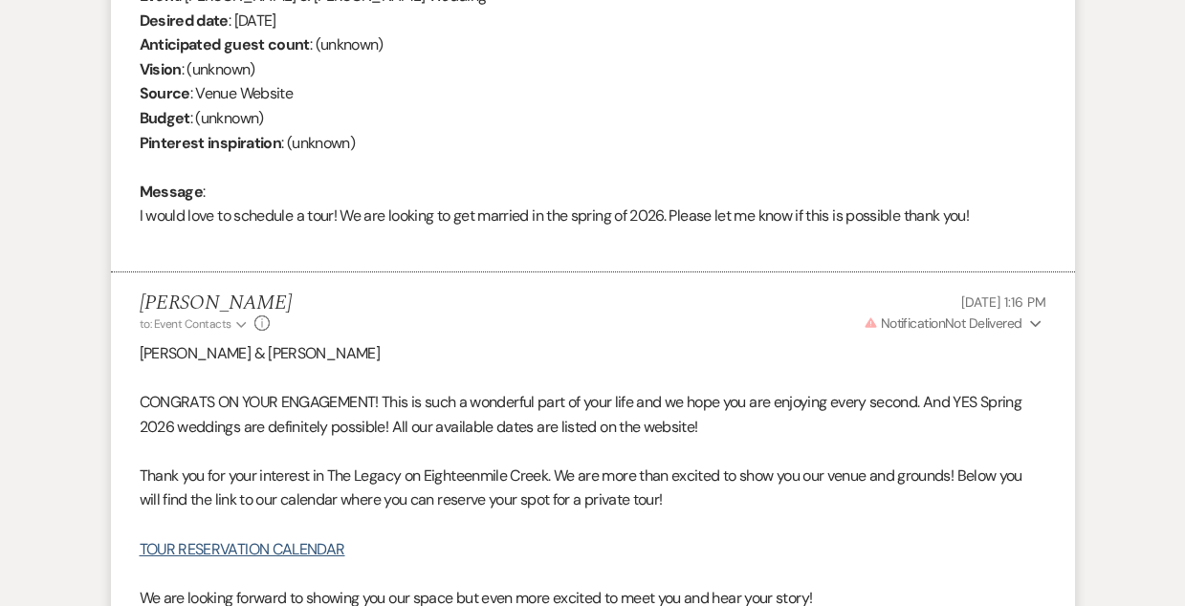
click at [951, 323] on span "Warning Notification Not Delivered" at bounding box center [942, 323] width 159 height 17
click at [1019, 361] on button "Resend" at bounding box center [1012, 361] width 37 height 13
click at [794, 344] on p "[PERSON_NAME] & [PERSON_NAME]" at bounding box center [593, 353] width 907 height 25
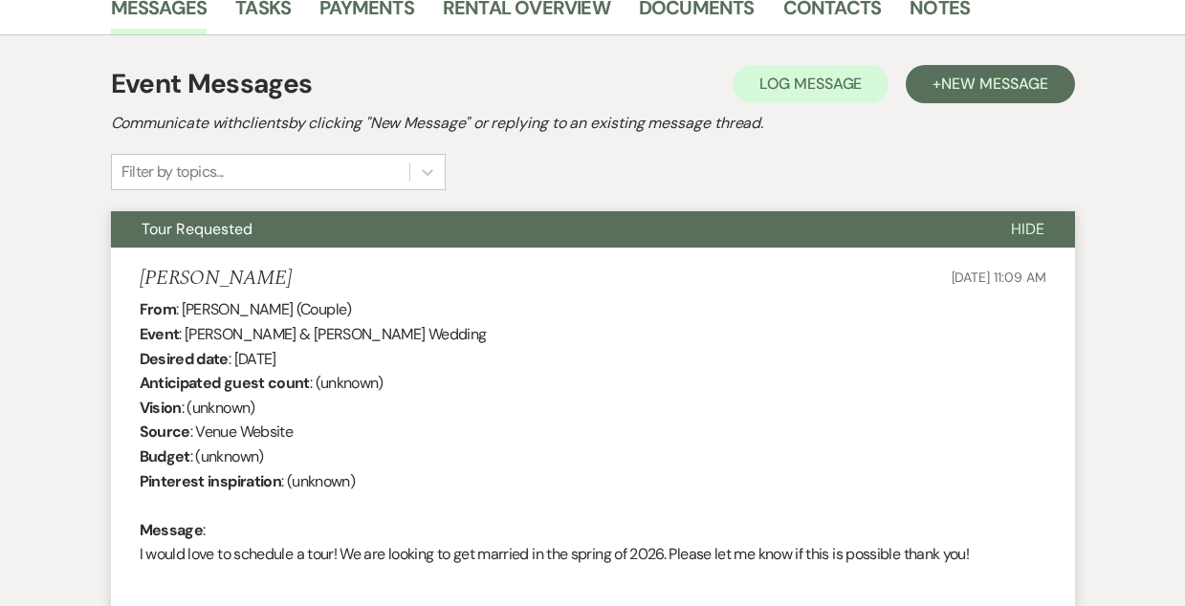
scroll to position [0, 0]
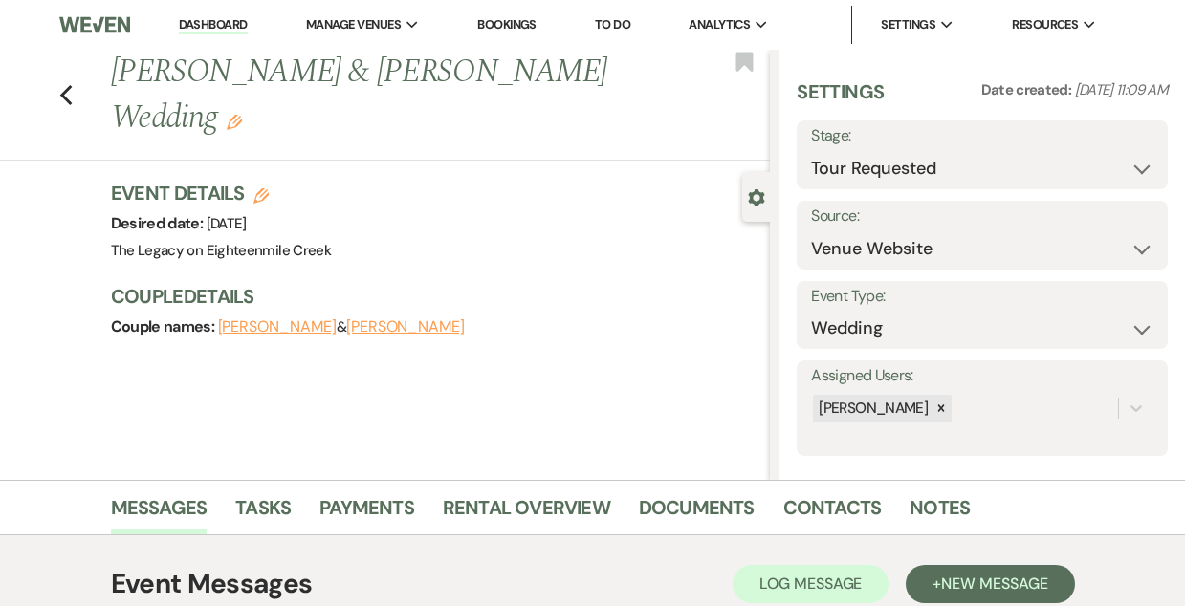
click at [211, 23] on link "Dashboard" at bounding box center [213, 25] width 69 height 18
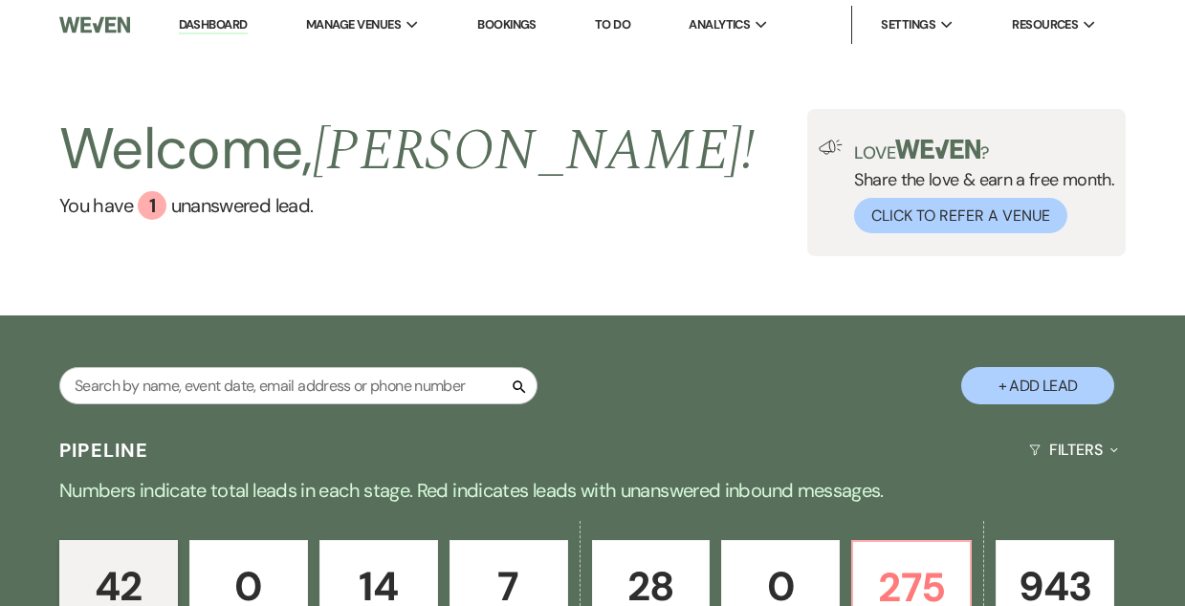
click at [520, 28] on link "Bookings" at bounding box center [506, 24] width 59 height 16
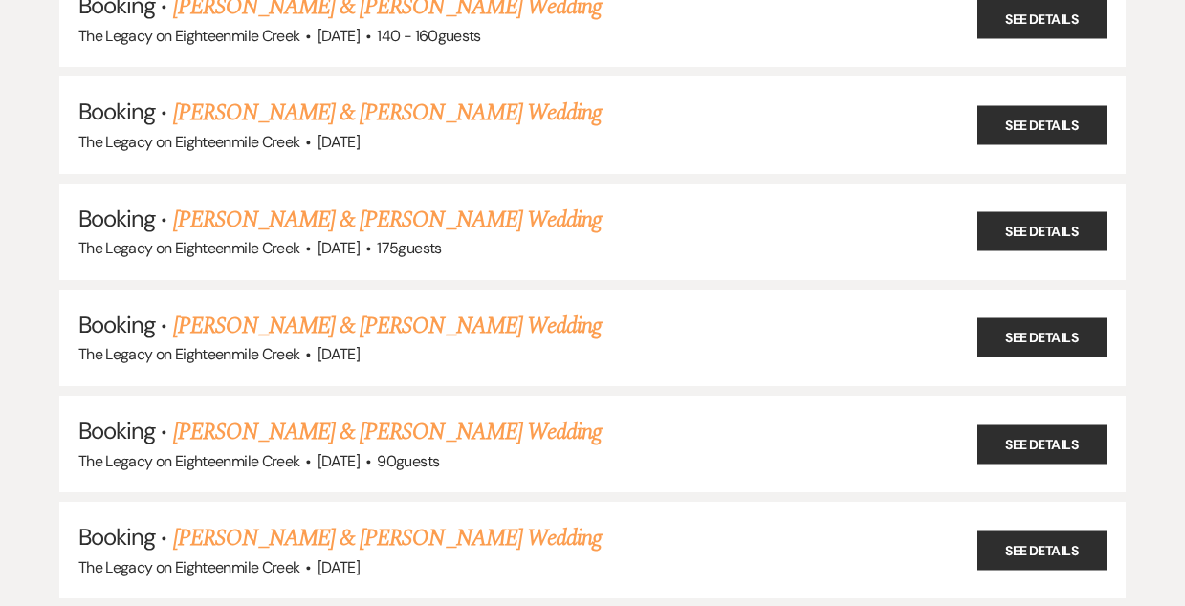
scroll to position [1223, 0]
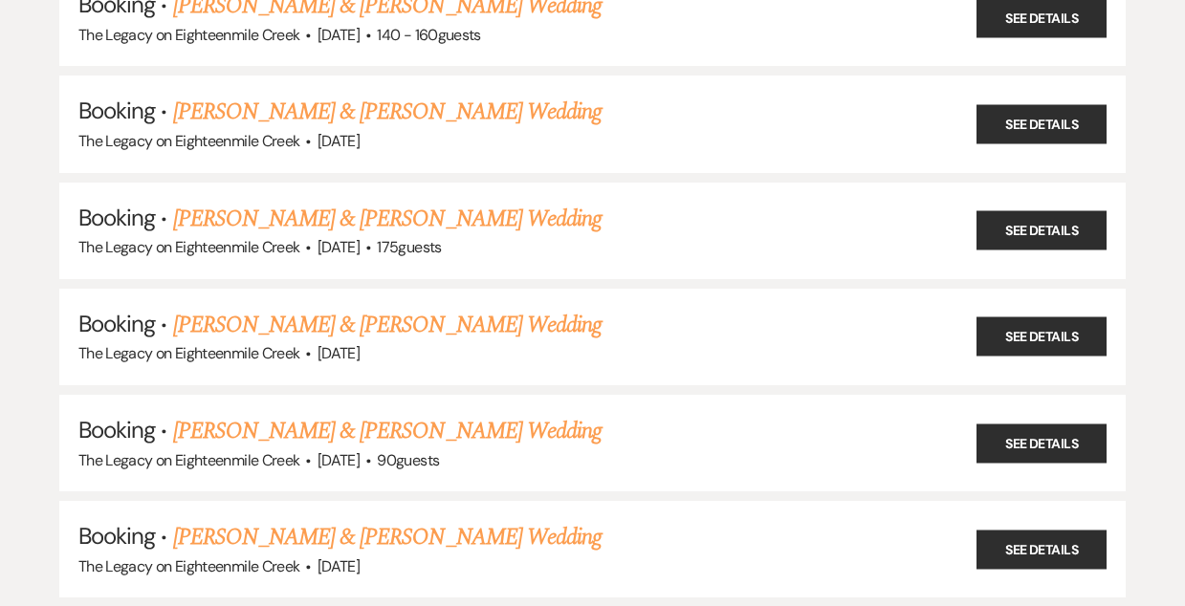
click at [392, 309] on link "[PERSON_NAME] & [PERSON_NAME] Wedding" at bounding box center [387, 325] width 428 height 34
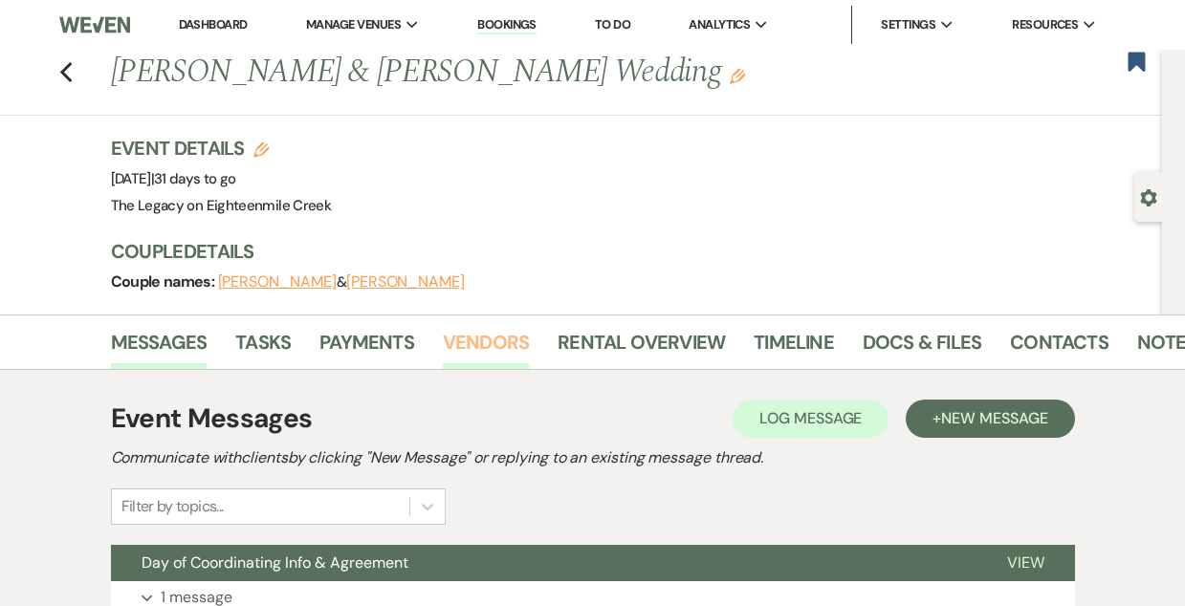
click at [478, 351] on link "Vendors" at bounding box center [486, 348] width 86 height 42
